Goal: Task Accomplishment & Management: Use online tool/utility

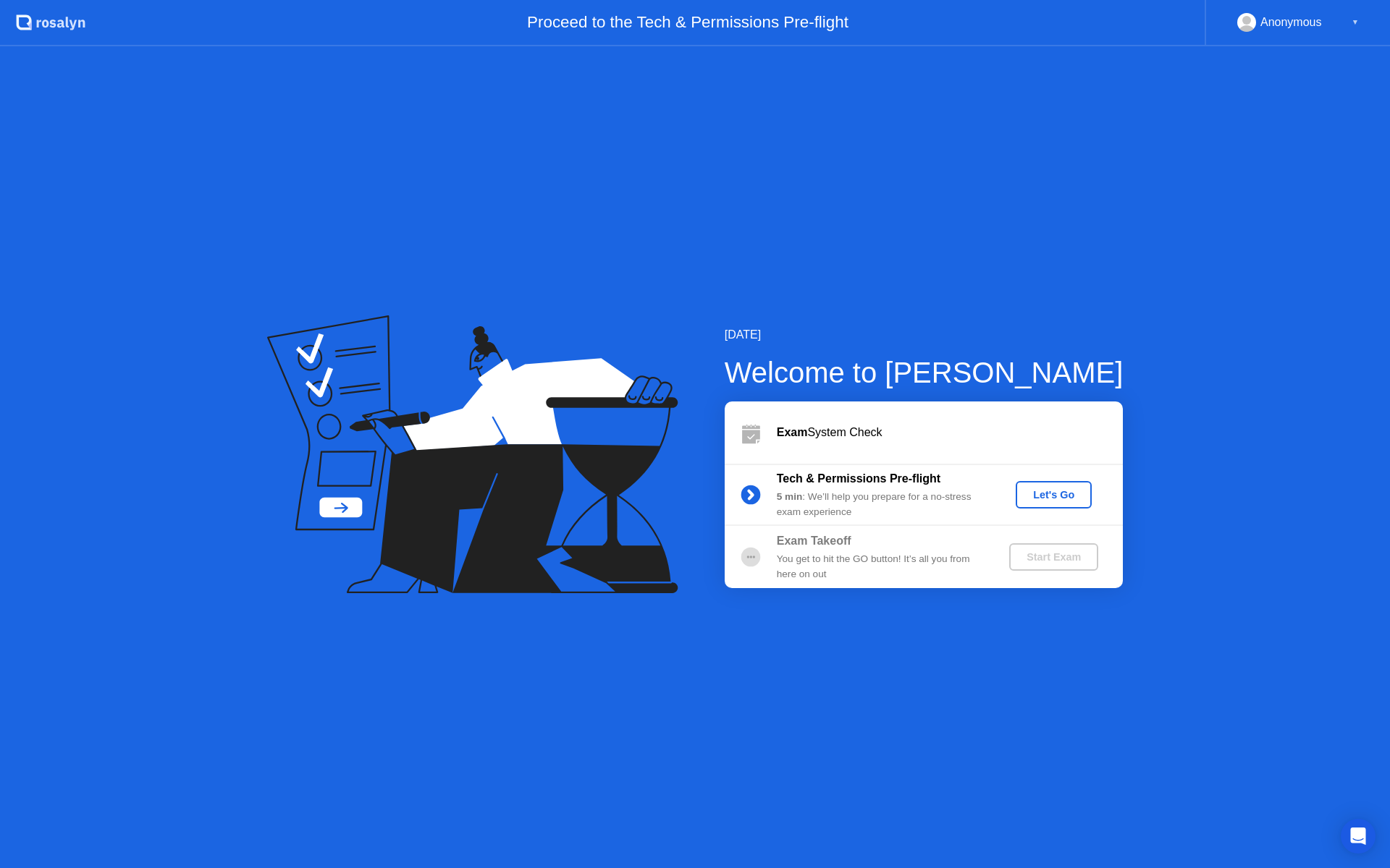
click at [1063, 501] on div "Let's Go" at bounding box center [1054, 495] width 64 height 12
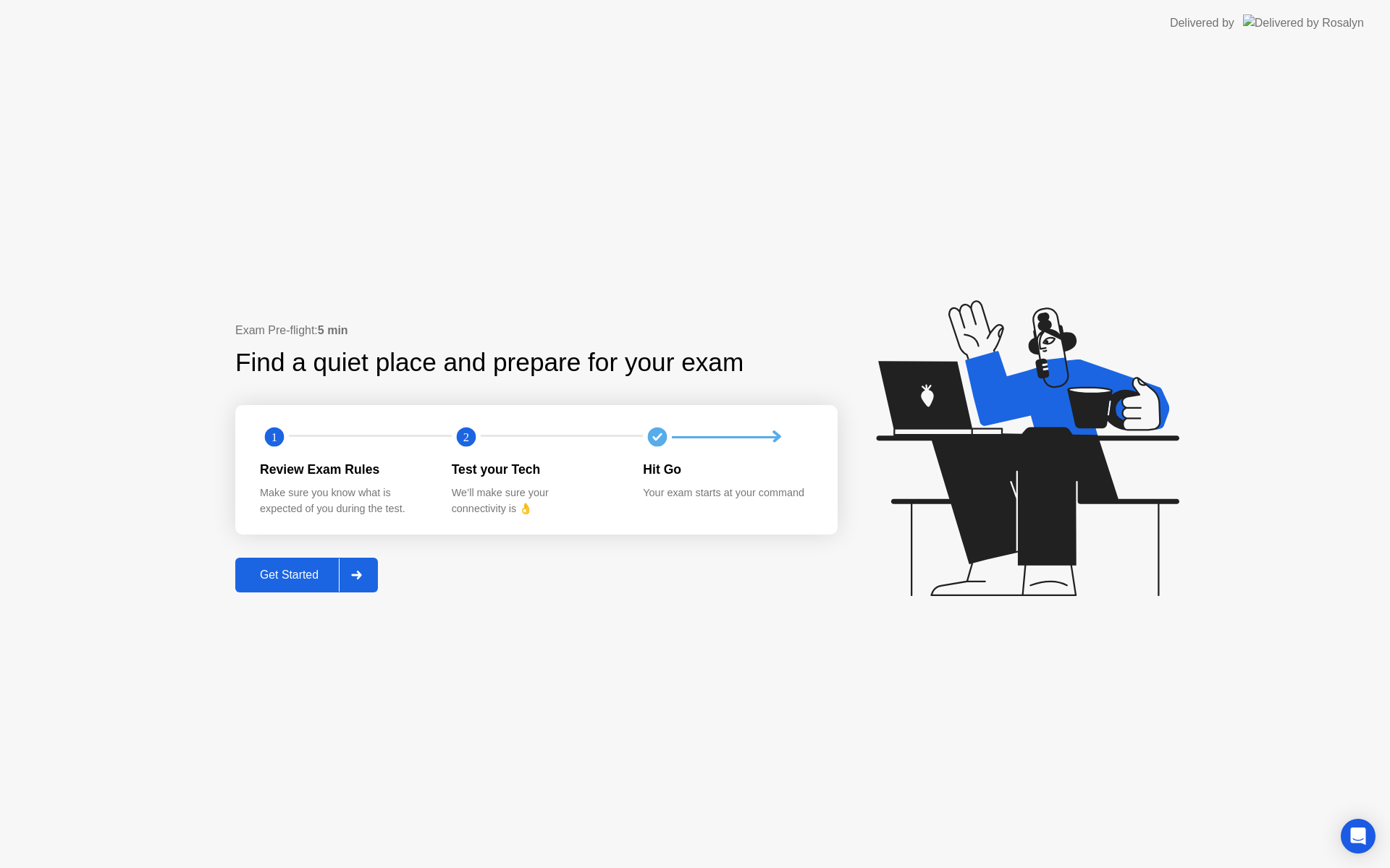
click at [304, 577] on div "Get Started" at bounding box center [289, 575] width 99 height 13
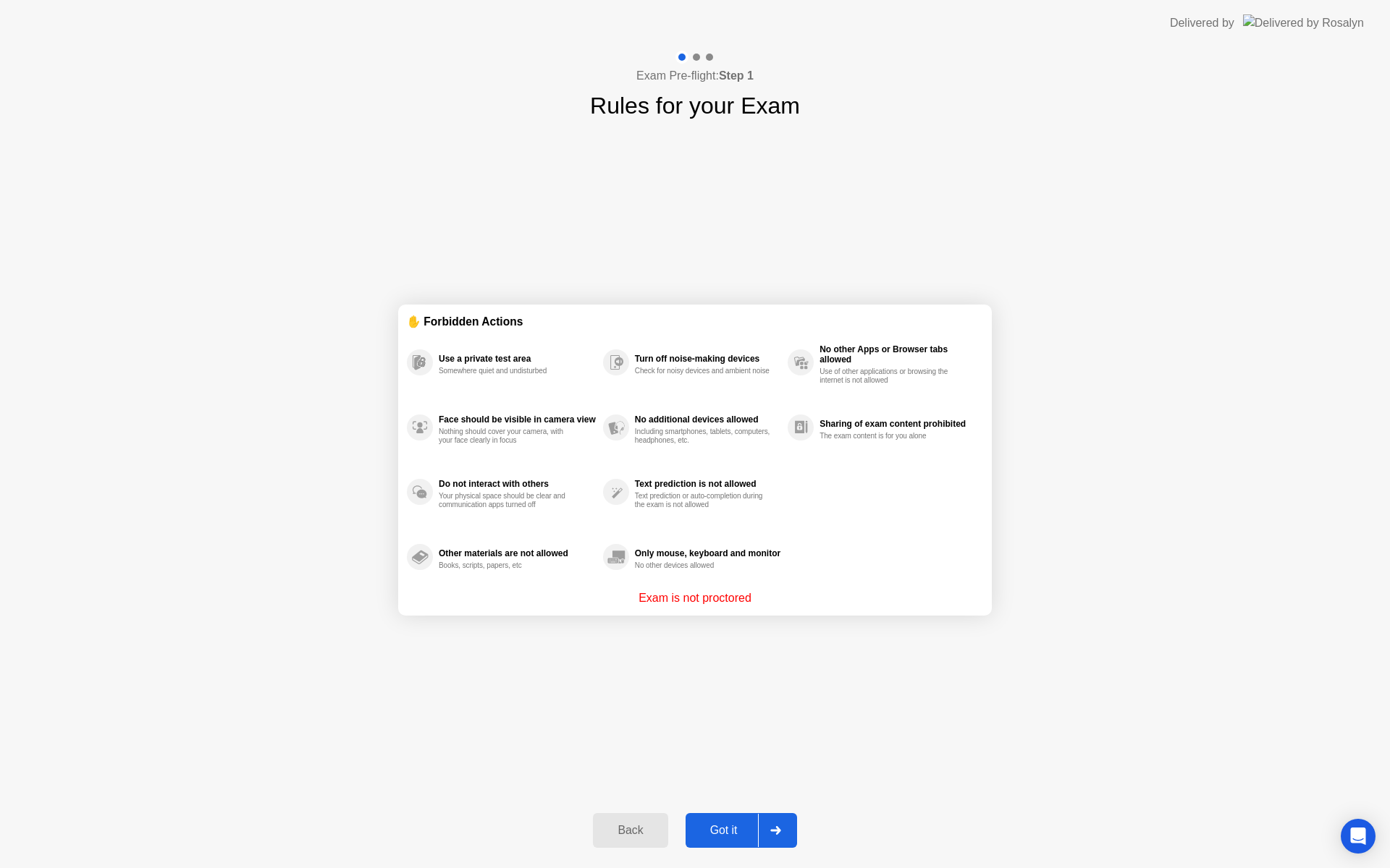
click at [725, 824] on div "Got it" at bounding box center [724, 830] width 68 height 13
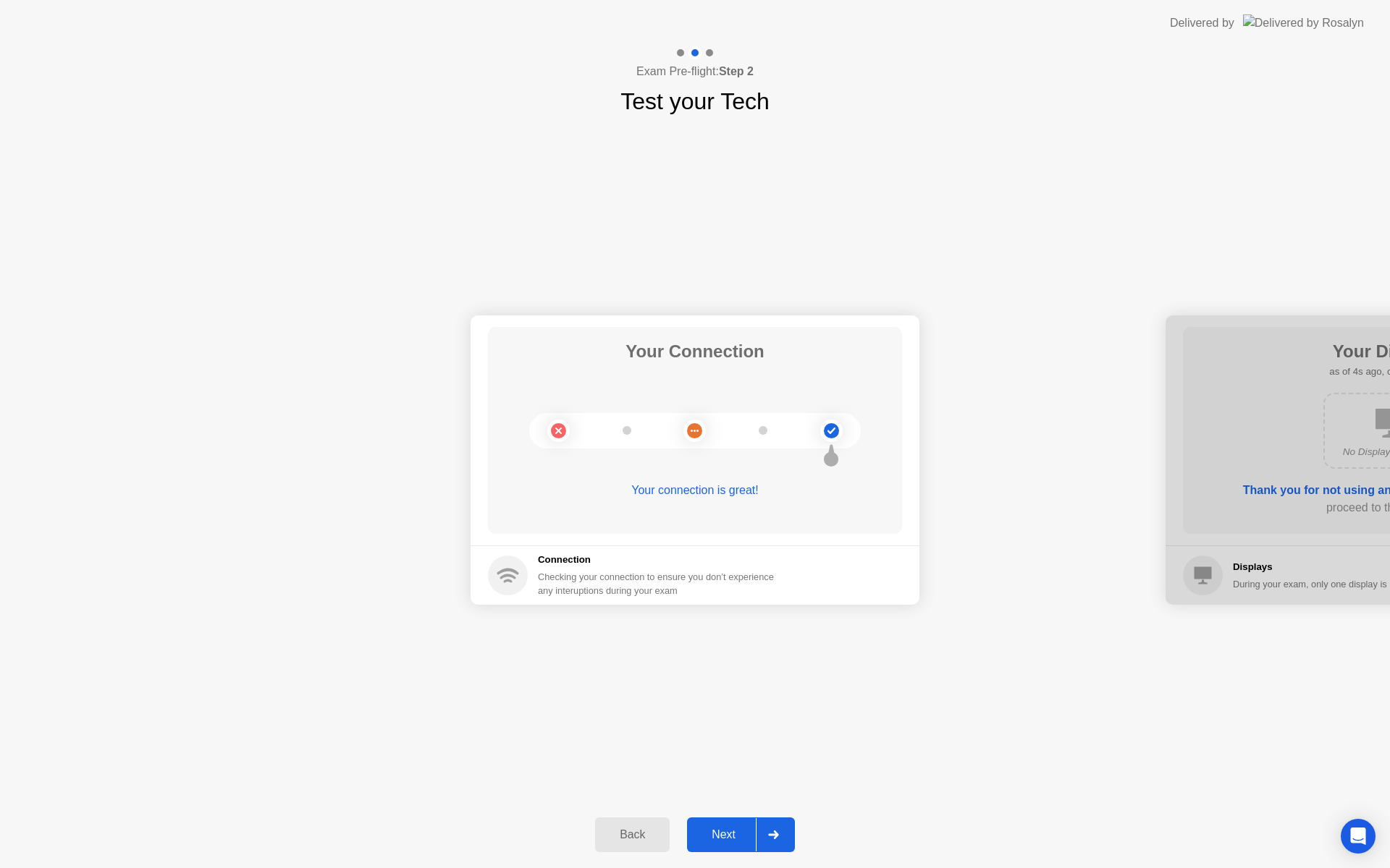
click at [730, 828] on div "Next" at bounding box center [724, 834] width 64 height 13
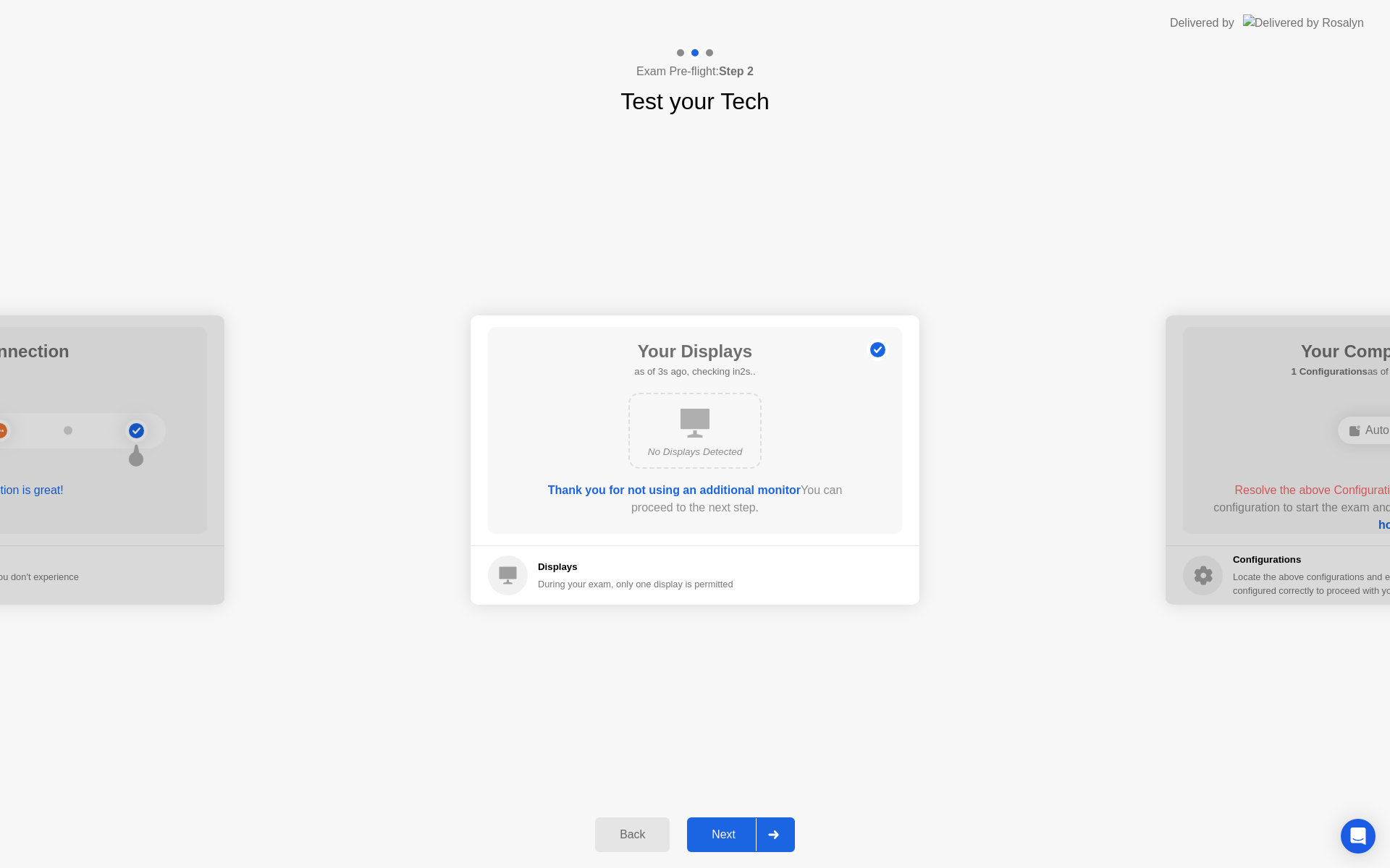
click at [730, 828] on div "Next" at bounding box center [724, 834] width 64 height 13
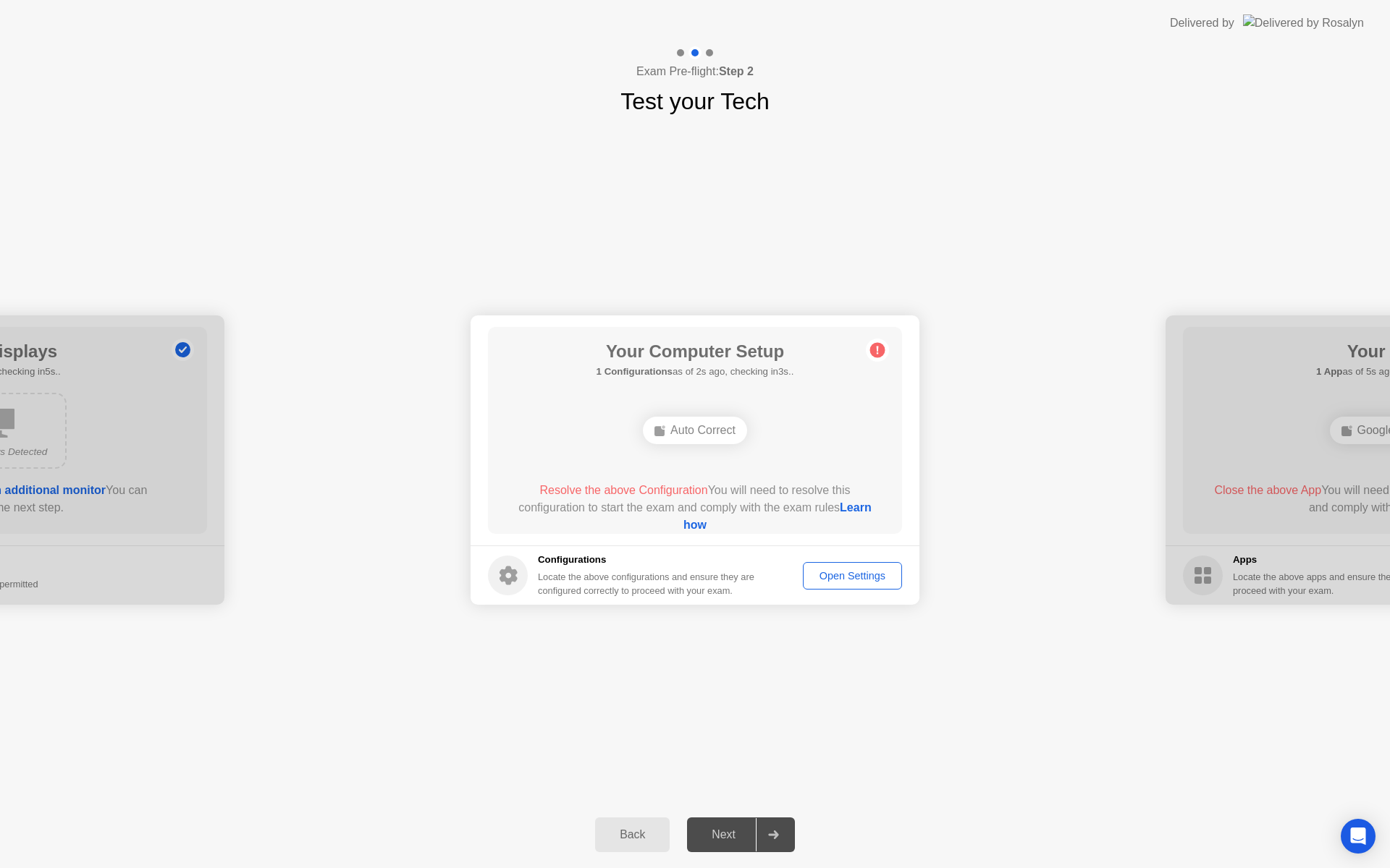
click at [730, 828] on div "Next" at bounding box center [724, 834] width 64 height 13
click at [842, 578] on div "Open Settings" at bounding box center [853, 576] width 89 height 12
click at [707, 525] on link "Learn how" at bounding box center [778, 517] width 188 height 30
click at [860, 579] on div "Open Settings" at bounding box center [853, 576] width 89 height 12
click at [777, 831] on icon at bounding box center [773, 835] width 11 height 9
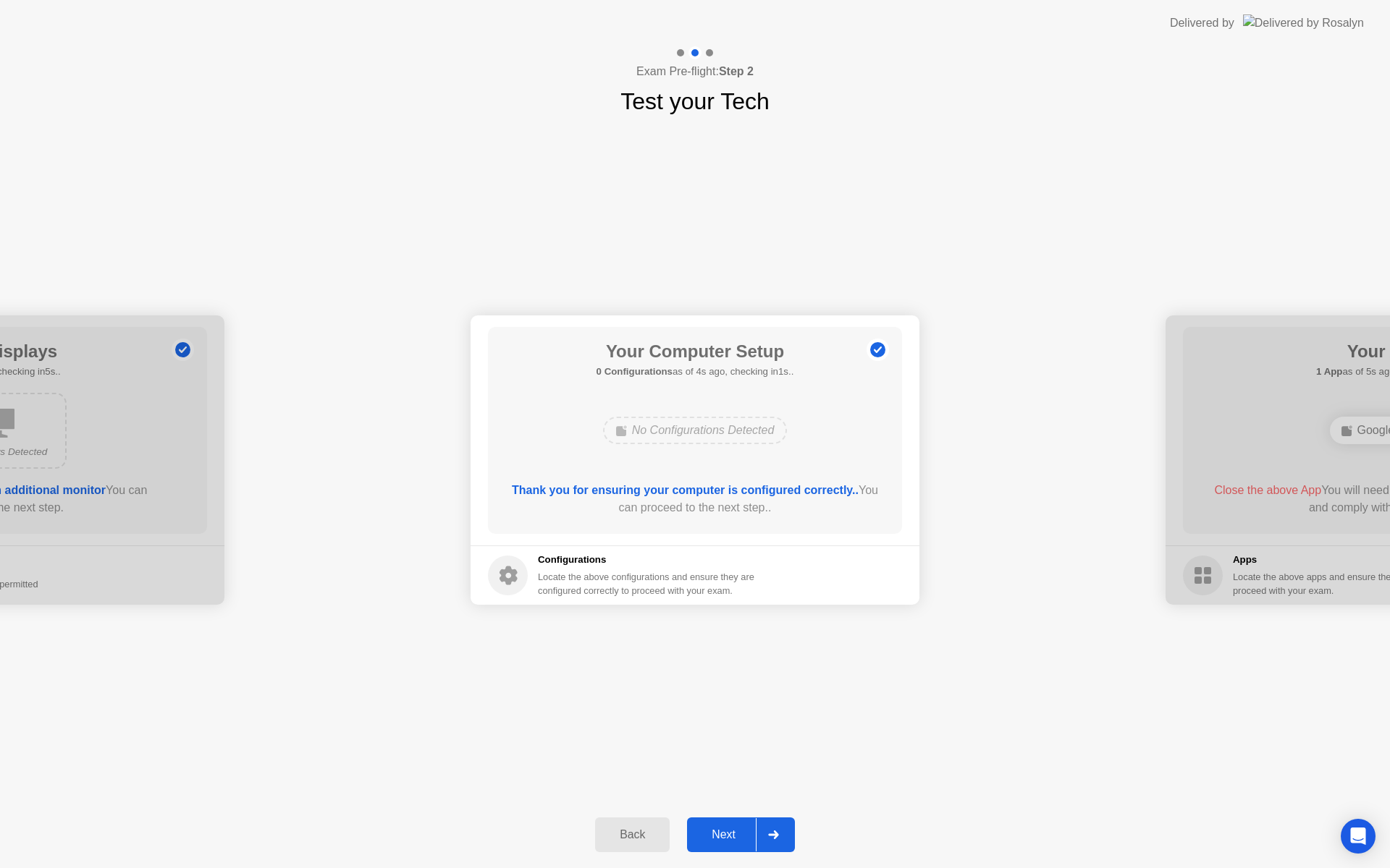
click at [782, 839] on div at bounding box center [773, 835] width 35 height 33
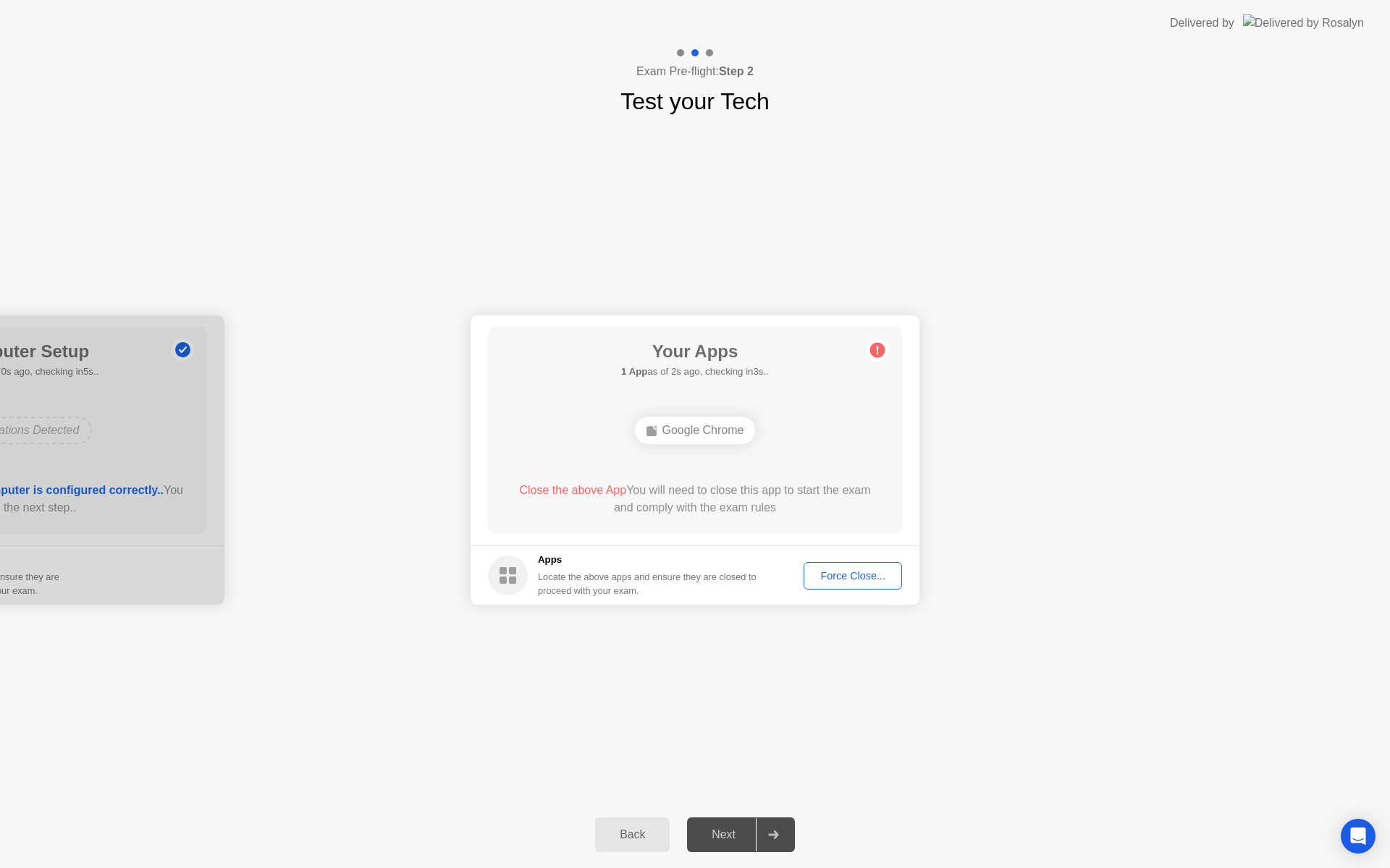
click at [880, 570] on div "Force Close..." at bounding box center [853, 576] width 88 height 12
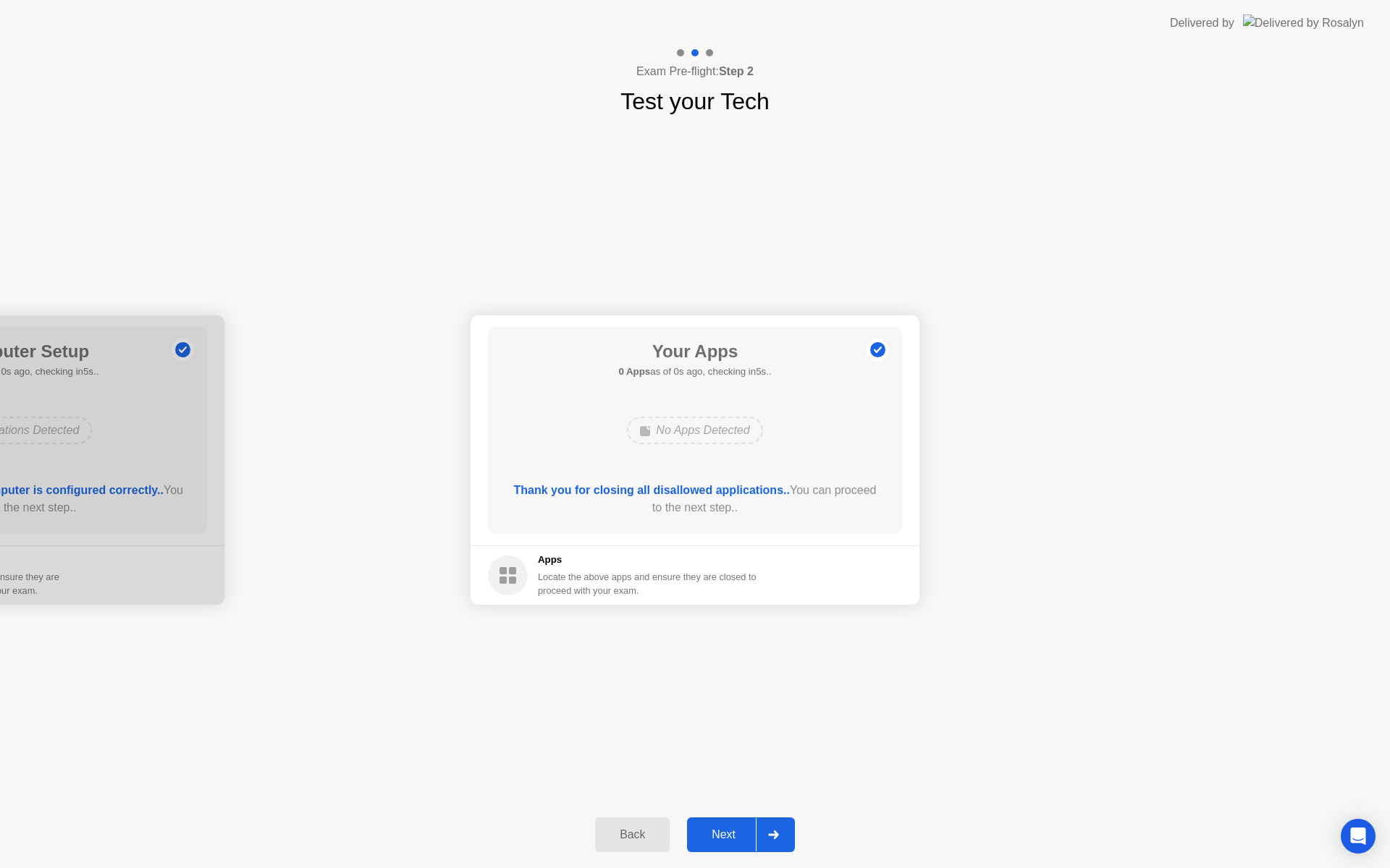
click at [752, 863] on div "Back Next" at bounding box center [695, 835] width 1390 height 67
click at [743, 836] on div "Next" at bounding box center [724, 834] width 64 height 13
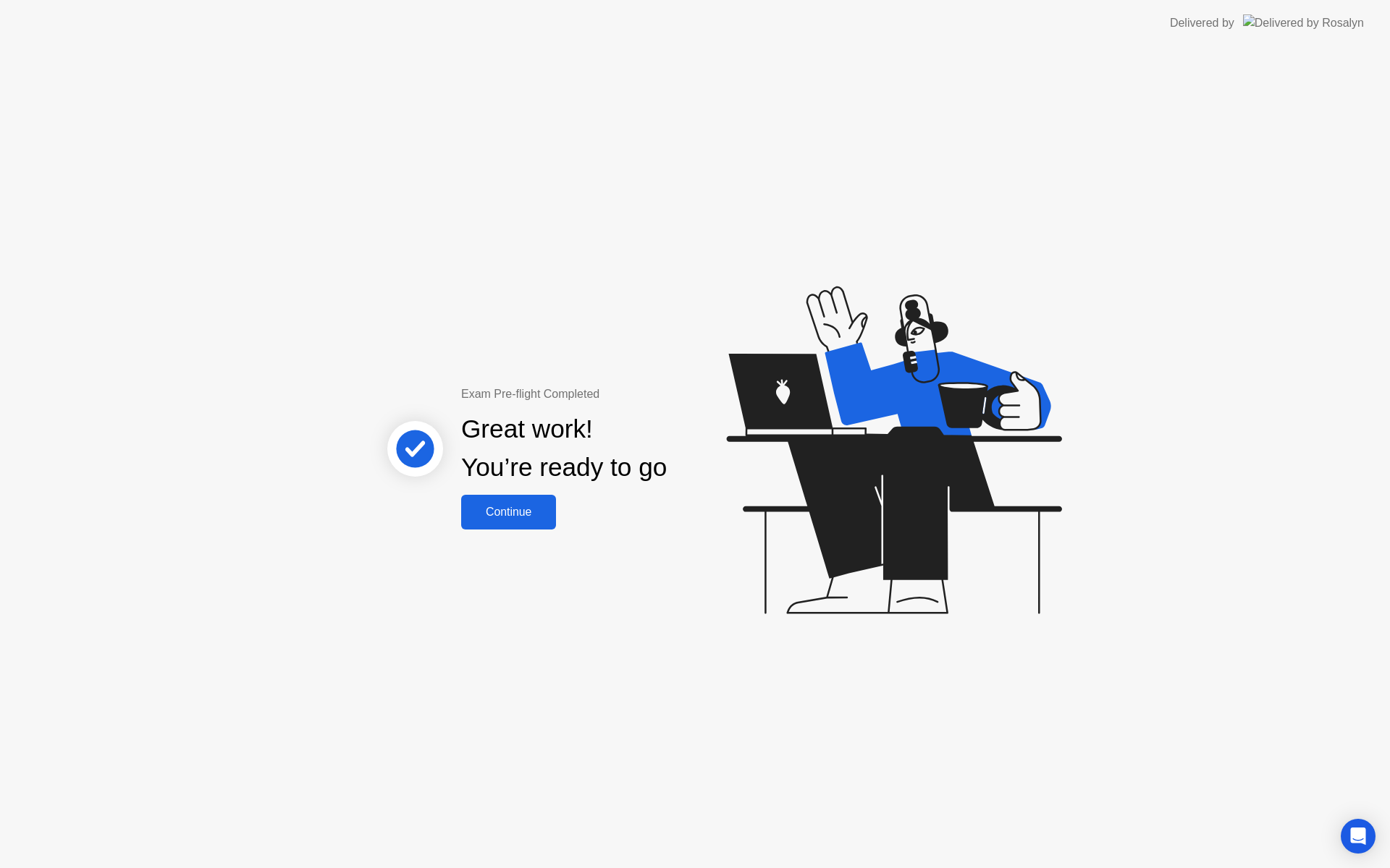
click at [533, 506] on div "Continue" at bounding box center [508, 512] width 86 height 13
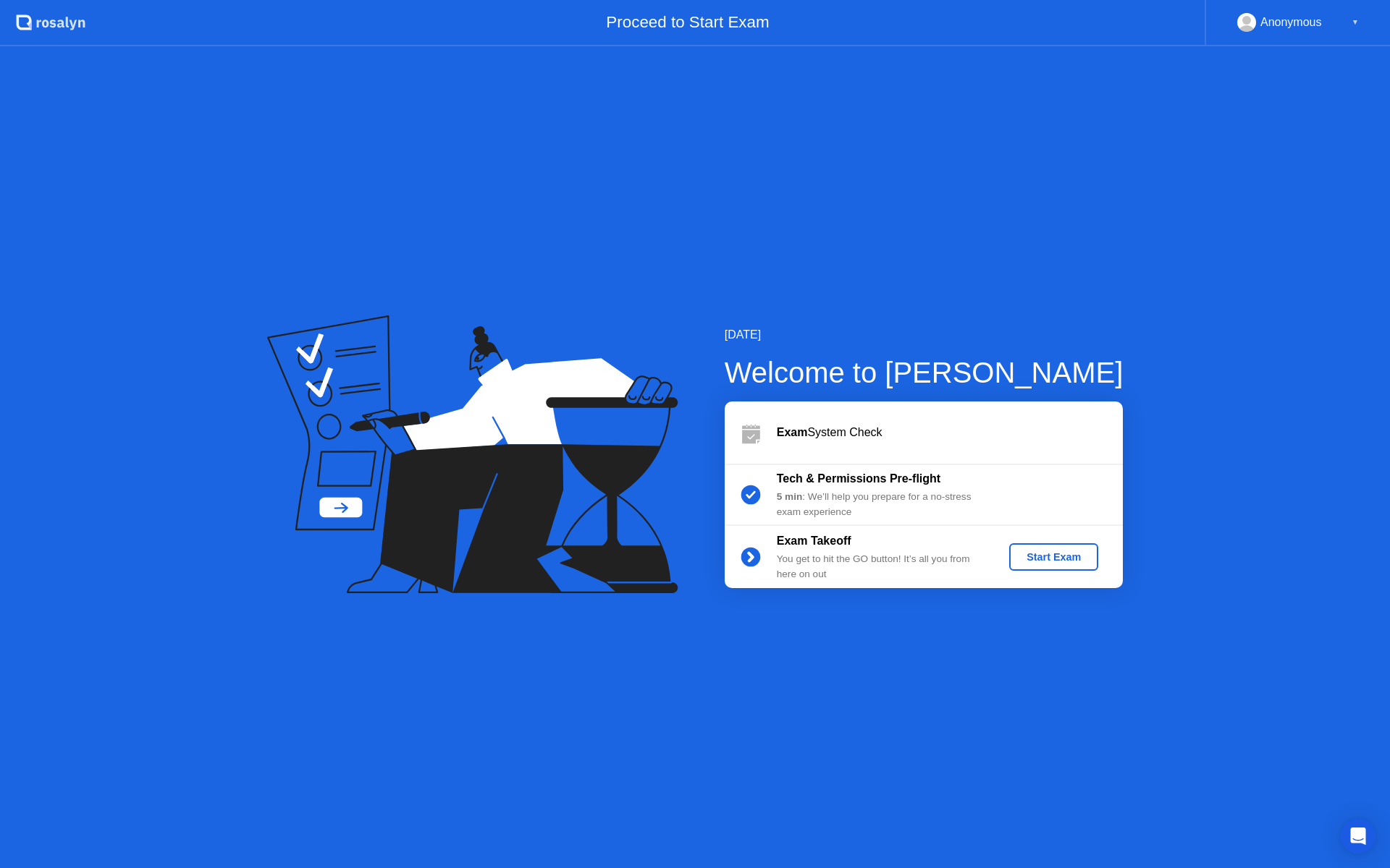
click at [1069, 551] on div "Start Exam" at bounding box center [1054, 557] width 78 height 12
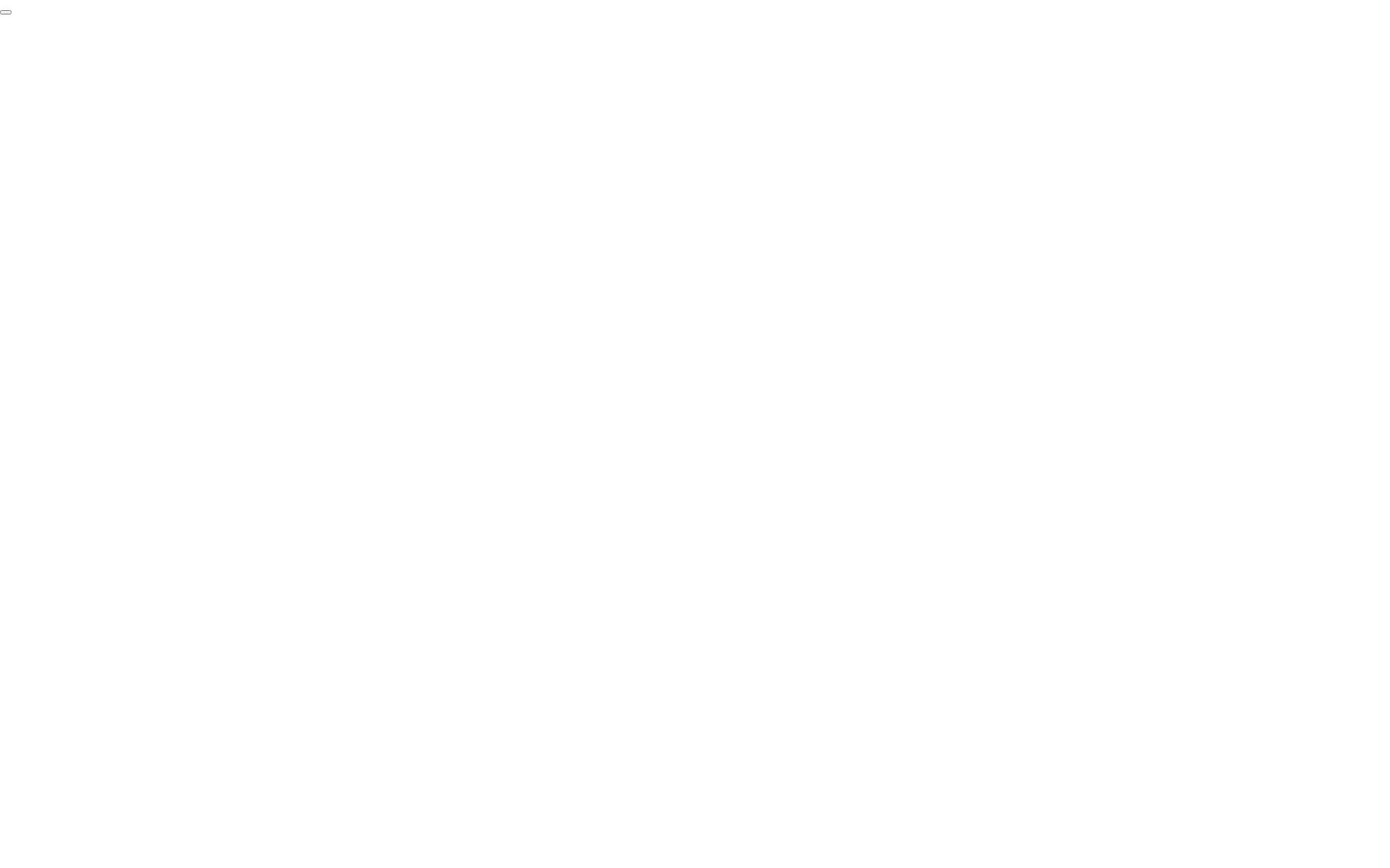
click div "End Proctoring Session"
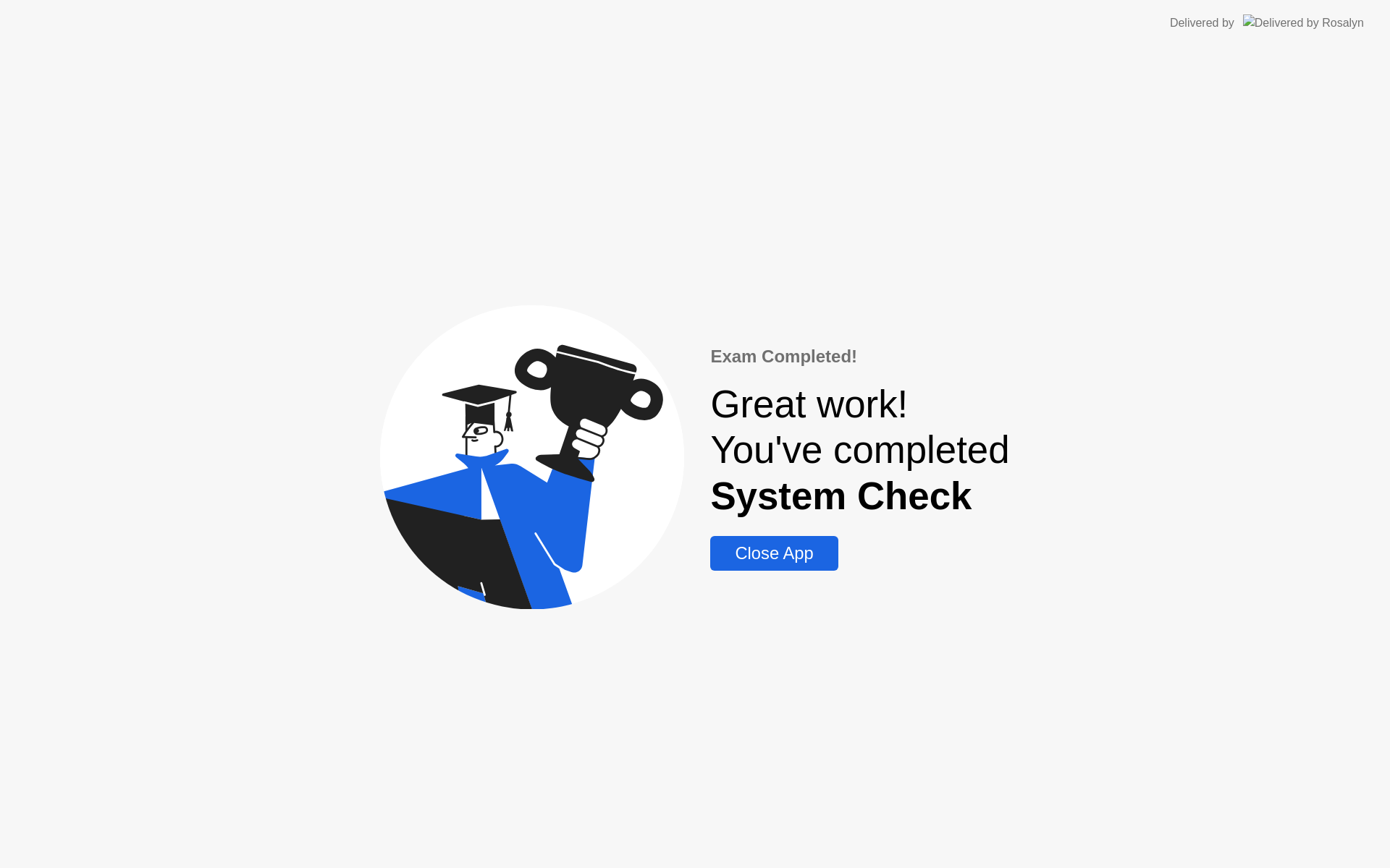
click at [806, 564] on div "Close App" at bounding box center [774, 553] width 119 height 20
